Goal: Task Accomplishment & Management: Manage account settings

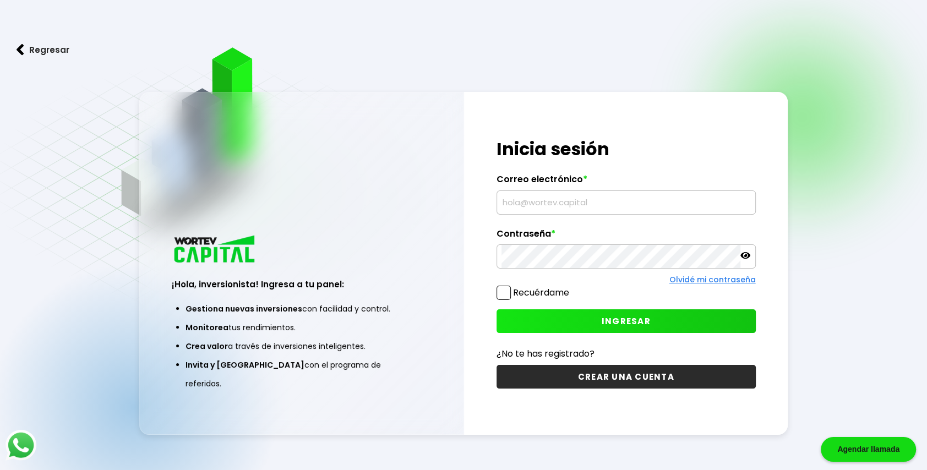
click at [567, 200] on input "text" at bounding box center [625, 202] width 249 height 23
type input "[EMAIL_ADDRESS][DOMAIN_NAME]"
click at [506, 292] on span at bounding box center [503, 293] width 14 height 14
click at [571, 287] on input "Recuérdame" at bounding box center [571, 287] width 0 height 0
click at [509, 324] on button "INGRESAR" at bounding box center [625, 321] width 259 height 24
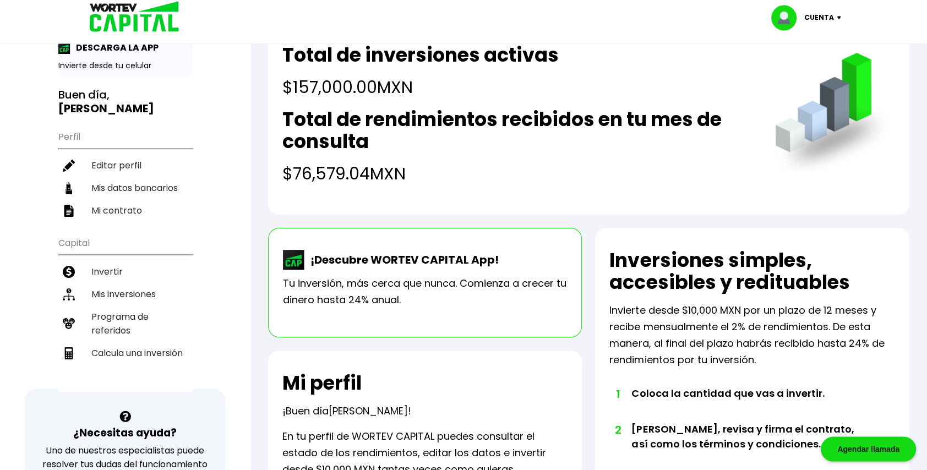
scroll to position [40, 0]
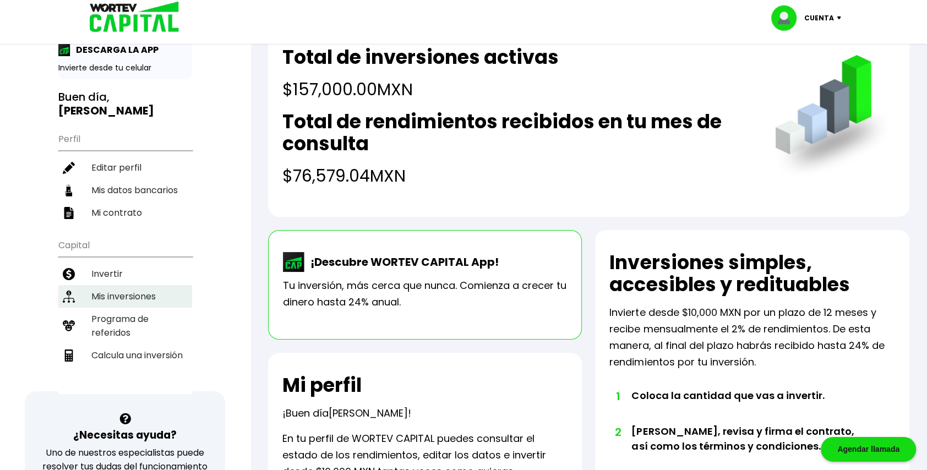
click at [113, 285] on li "Mis inversiones" at bounding box center [125, 296] width 134 height 23
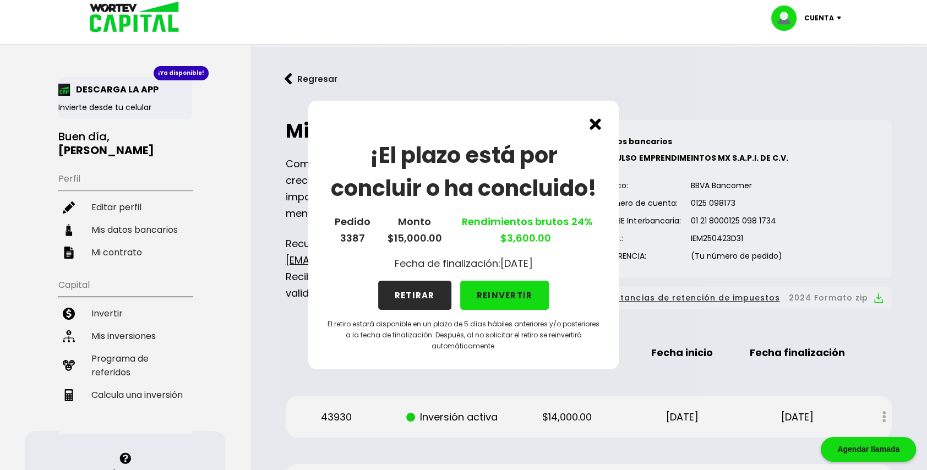
click at [511, 299] on button "REINVERTIR" at bounding box center [504, 295] width 89 height 29
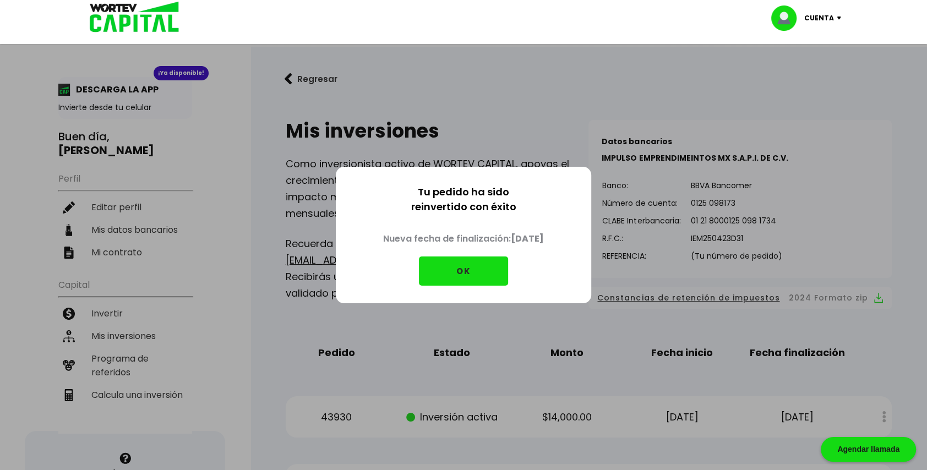
click at [456, 274] on button "OK" at bounding box center [463, 270] width 89 height 29
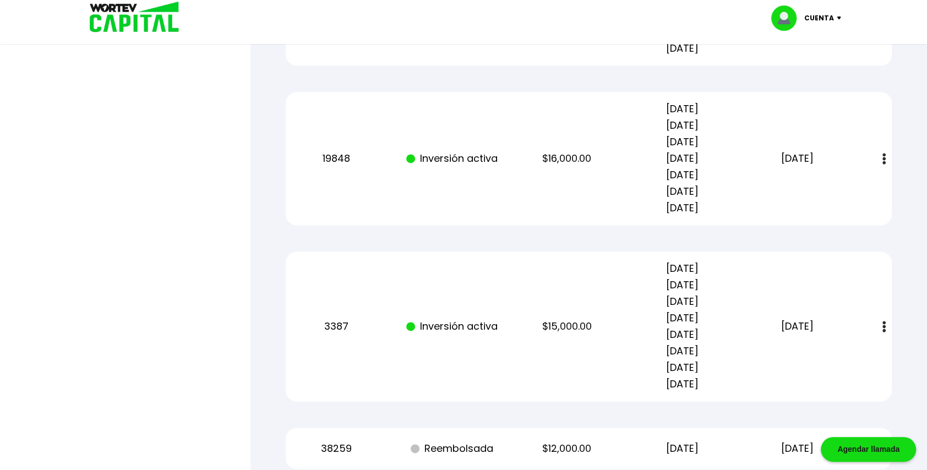
scroll to position [1253, 0]
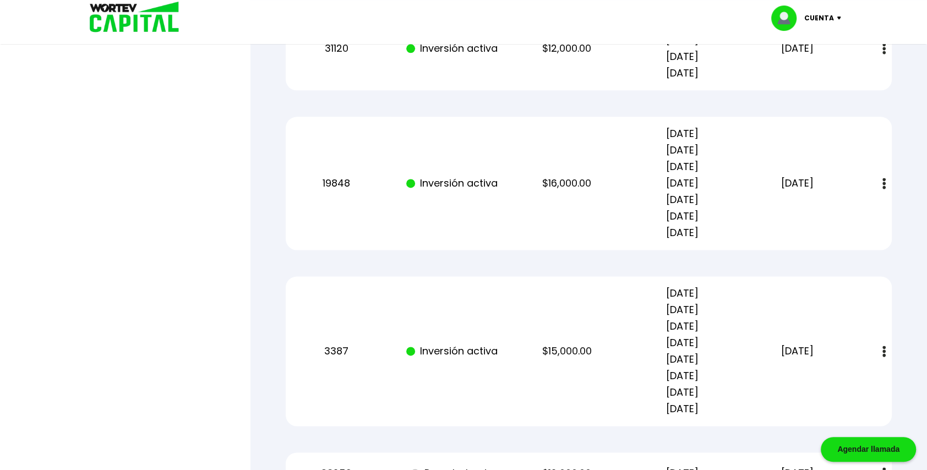
click at [882, 353] on img at bounding box center [883, 352] width 3 height 12
click at [892, 295] on div "Mis inversiones Como inversionista activo de WORTEV CAPITAL, apoyas el crecimie…" at bounding box center [588, 101] width 641 height 2505
click at [903, 308] on div "Mis inversiones Como inversionista activo de WORTEV CAPITAL, apoyas el crecimie…" at bounding box center [588, 101] width 641 height 2505
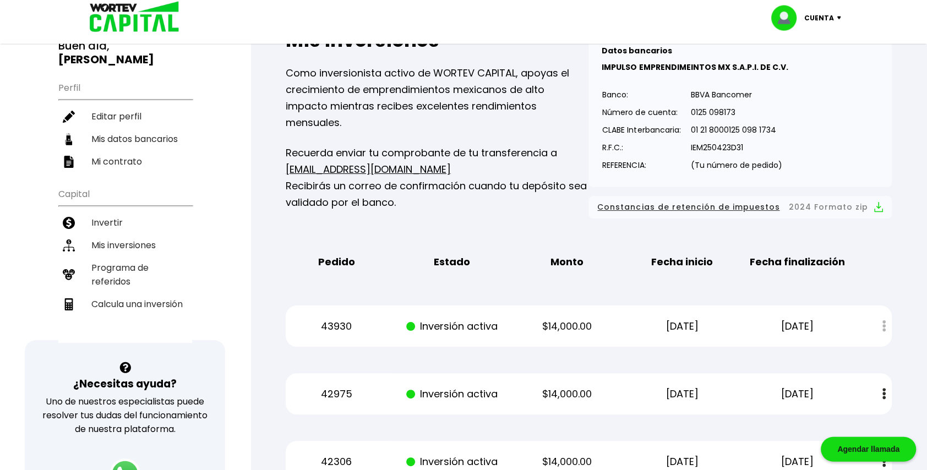
scroll to position [34, 0]
